Goal: Register for event/course

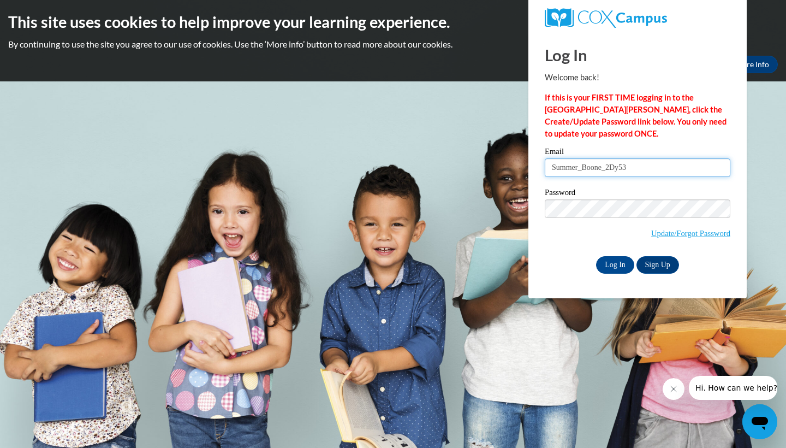
drag, startPoint x: 633, startPoint y: 170, endPoint x: 554, endPoint y: 168, distance: 78.6
click at [554, 168] on input "Summer_Boone_2Dy53" at bounding box center [638, 167] width 186 height 19
type input "S"
click at [692, 192] on label "Password" at bounding box center [638, 193] width 186 height 11
click at [592, 178] on div "Email S" at bounding box center [638, 166] width 186 height 38
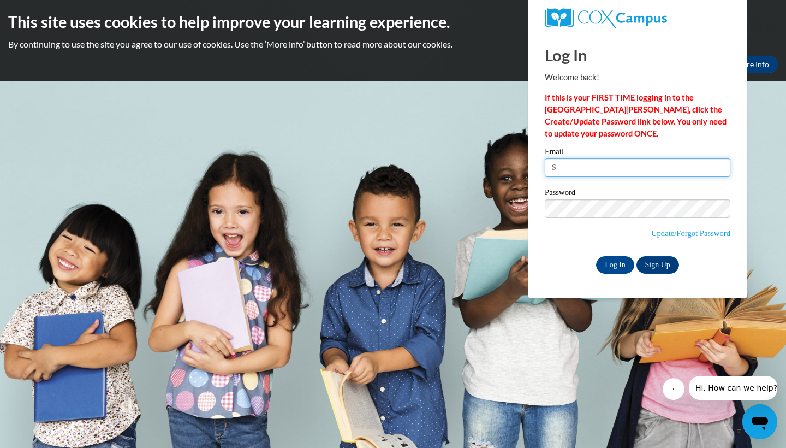
click at [591, 172] on input "S" at bounding box center [638, 167] width 186 height 19
click at [618, 166] on input "spboone@mail.lipdcomb.edu" at bounding box center [638, 167] width 186 height 19
type input "spboone@mail.lipscomb.edu"
click at [609, 259] on input "Log In" at bounding box center [615, 264] width 38 height 17
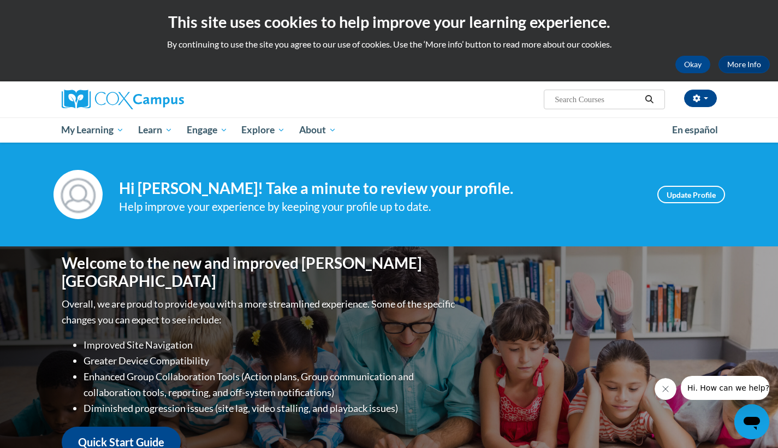
click at [554, 102] on input "Search..." at bounding box center [597, 99] width 87 height 13
paste input "Vocabulary Instruction"
type input "Vocabulary Instruction"
click at [652, 100] on icon "Search" at bounding box center [649, 99] width 10 height 8
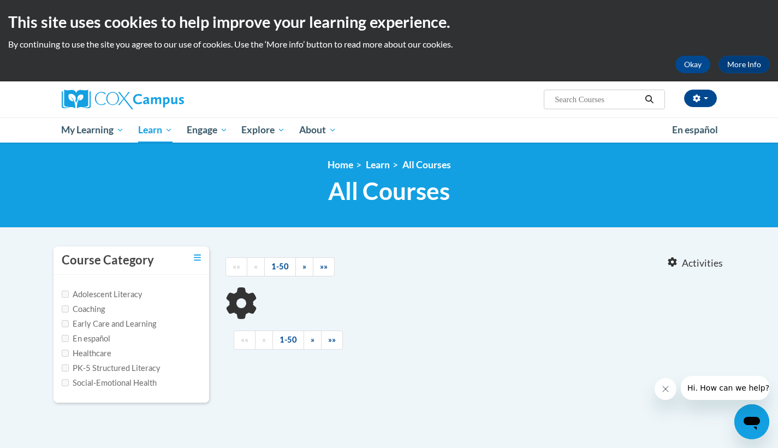
type input "Vocabulary Instruction"
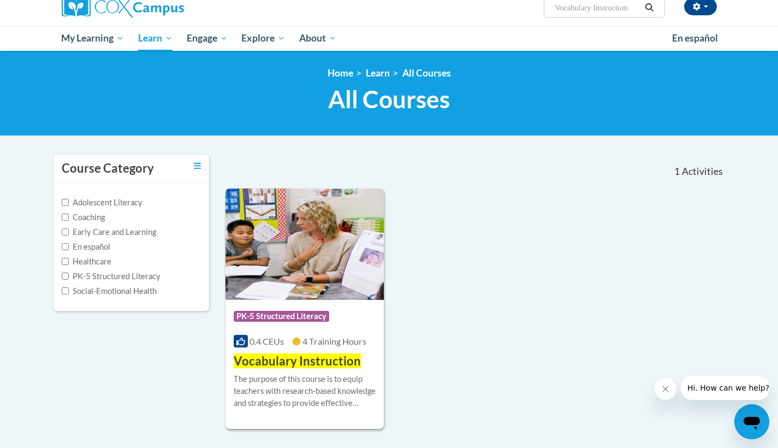
scroll to position [183, 0]
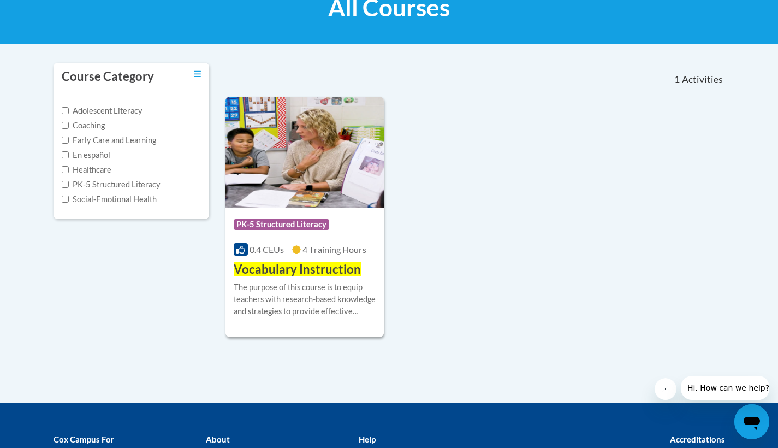
click at [287, 176] on img at bounding box center [304, 152] width 159 height 111
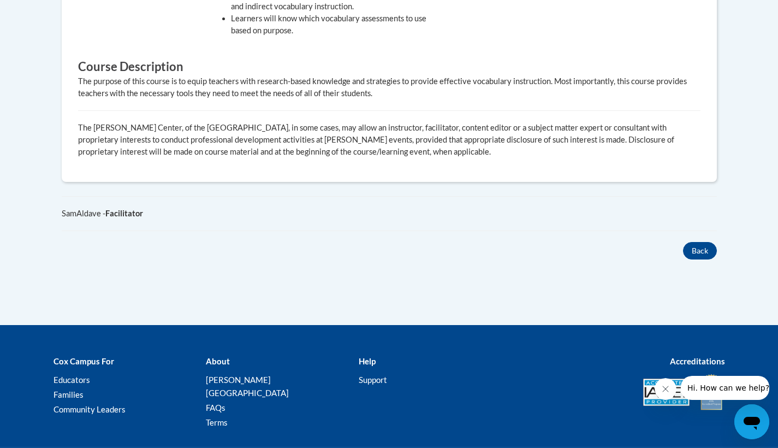
scroll to position [267, 0]
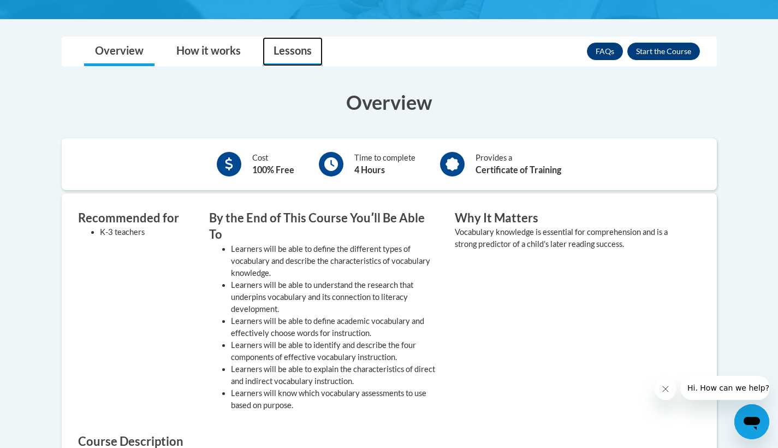
click at [275, 46] on link "Lessons" at bounding box center [293, 51] width 60 height 29
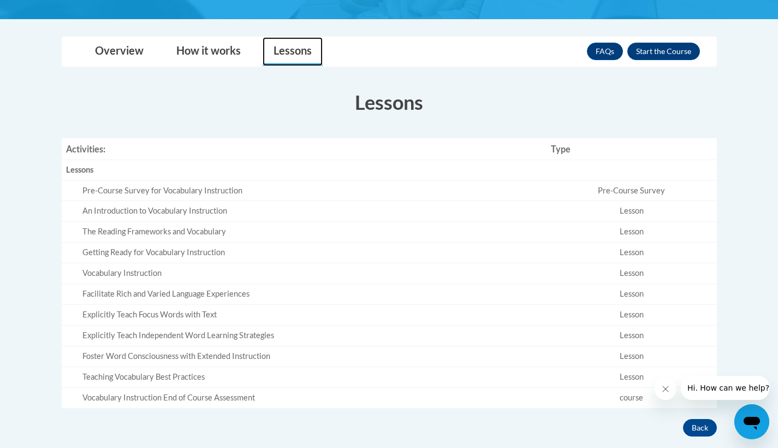
scroll to position [265, 0]
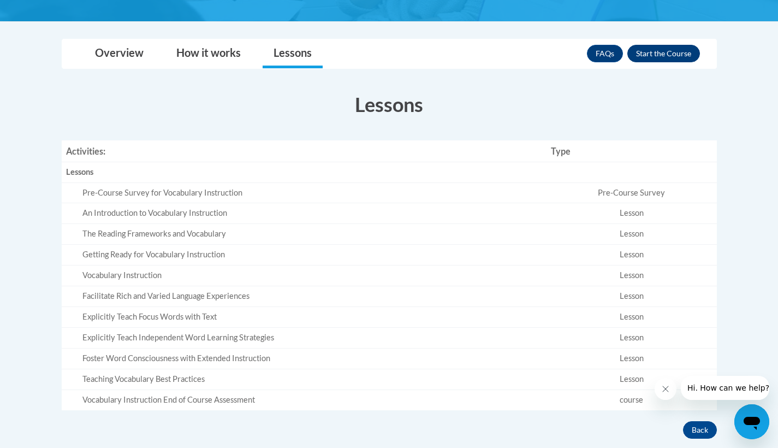
click at [651, 57] on button "Enroll" at bounding box center [663, 53] width 73 height 17
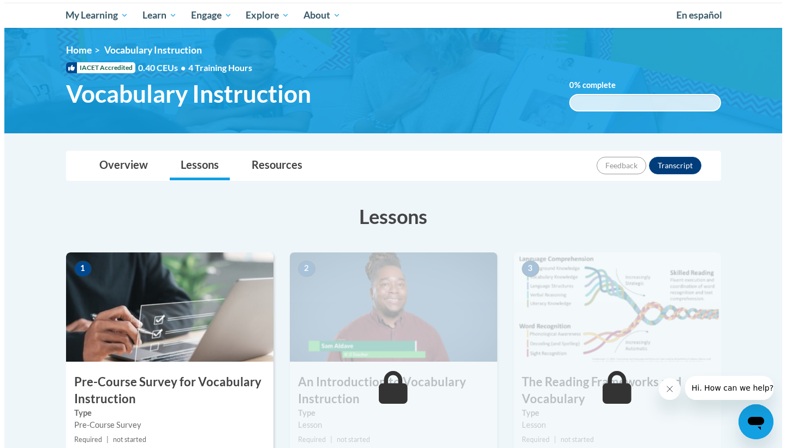
scroll to position [150, 0]
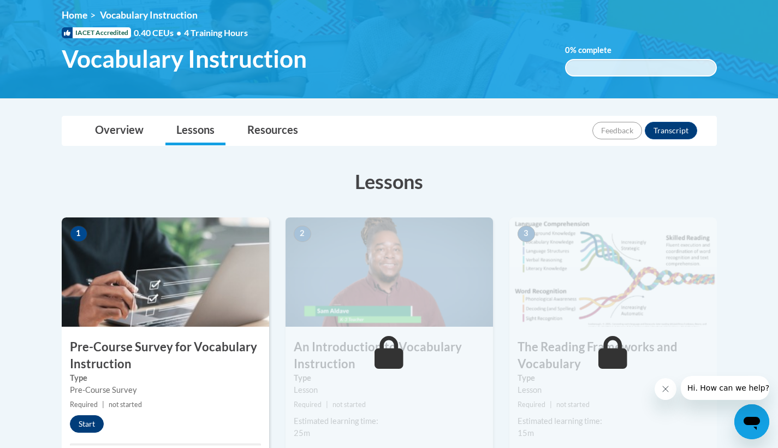
click at [79, 419] on button "Start" at bounding box center [87, 423] width 34 height 17
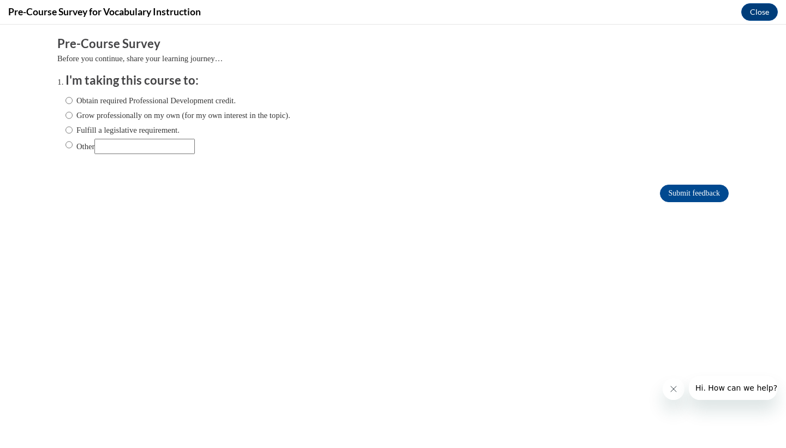
scroll to position [0, 0]
click at [66, 139] on input "Other" at bounding box center [69, 145] width 7 height 12
radio input "true"
click at [105, 147] on input "Other" at bounding box center [144, 146] width 100 height 15
type input "Class Assignment"
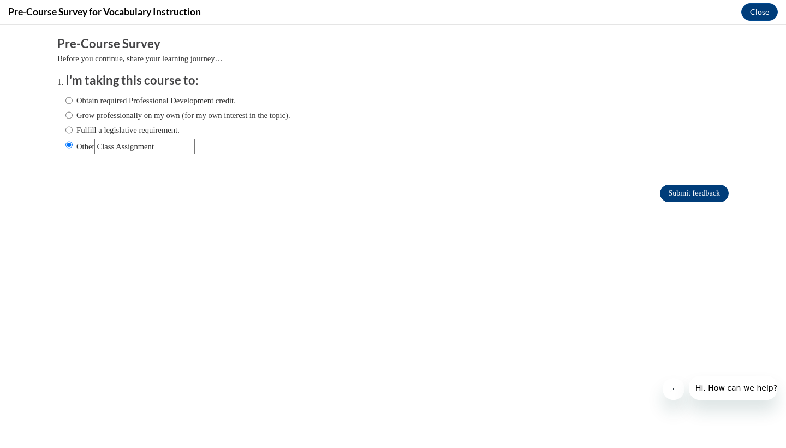
click at [682, 191] on input "Submit feedback" at bounding box center [694, 193] width 69 height 17
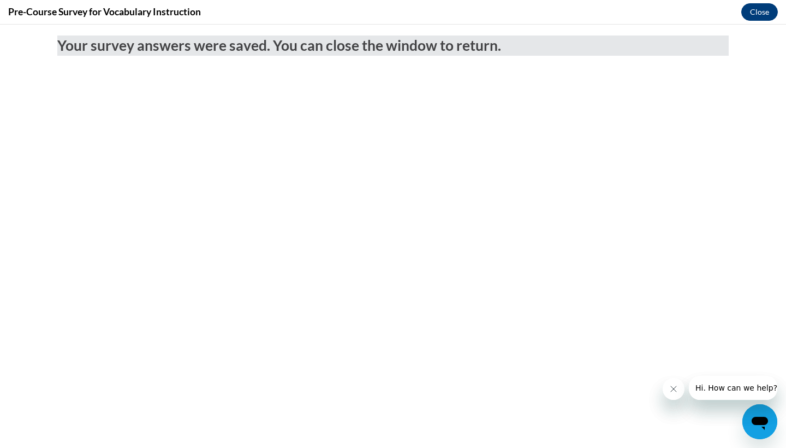
click at [769, 8] on button "Close" at bounding box center [759, 11] width 37 height 17
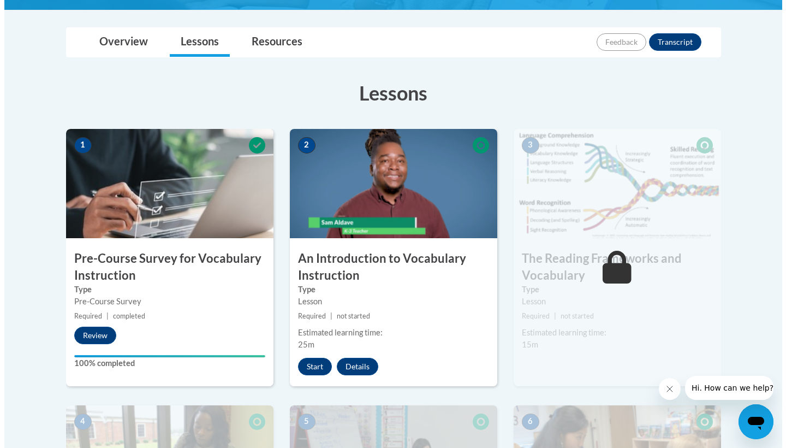
scroll to position [278, 0]
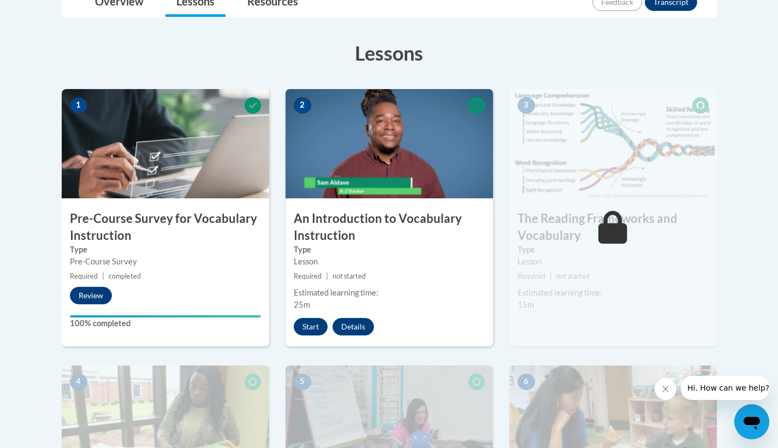
click at [308, 326] on button "Start" at bounding box center [311, 326] width 34 height 17
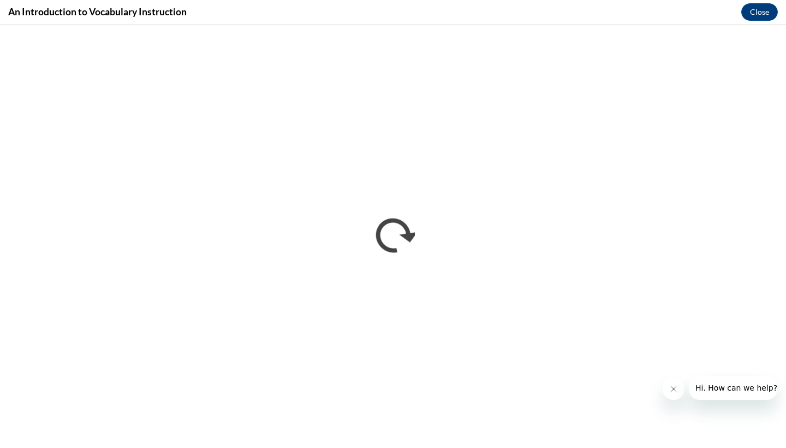
scroll to position [0, 0]
click at [675, 391] on icon "Close message from company" at bounding box center [673, 388] width 9 height 9
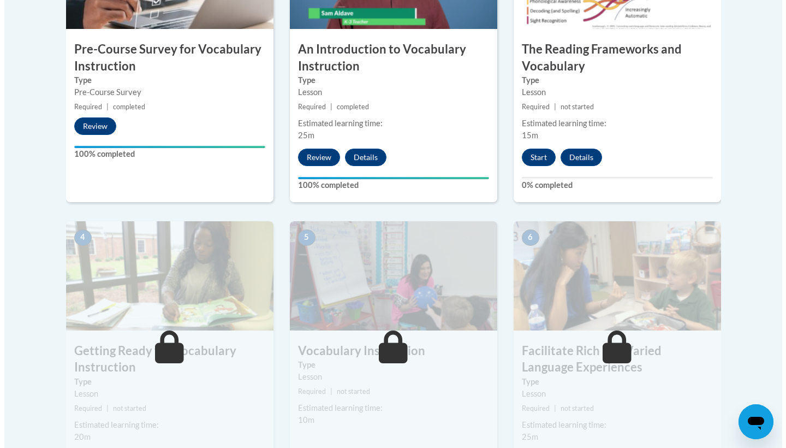
scroll to position [259, 0]
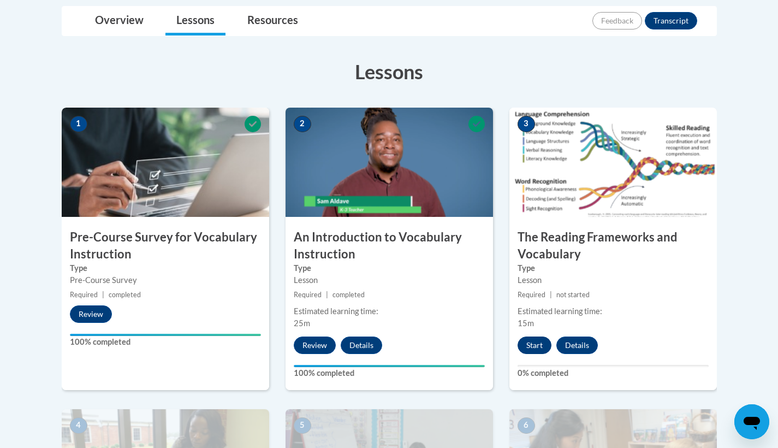
click at [541, 344] on button "Start" at bounding box center [534, 344] width 34 height 17
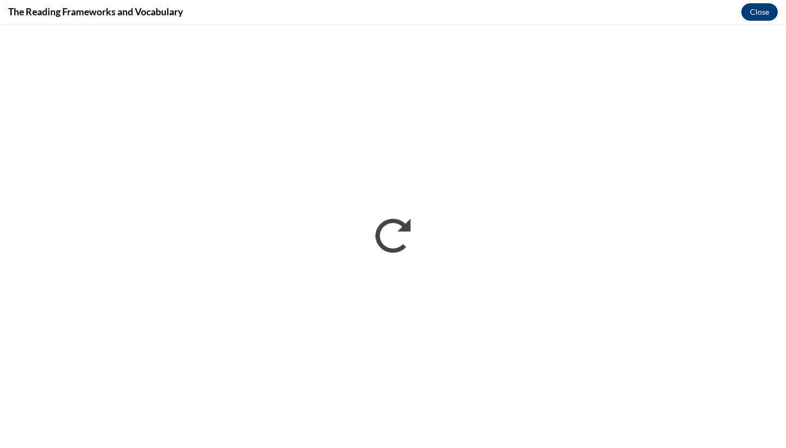
scroll to position [0, 0]
